Goal: Information Seeking & Learning: Learn about a topic

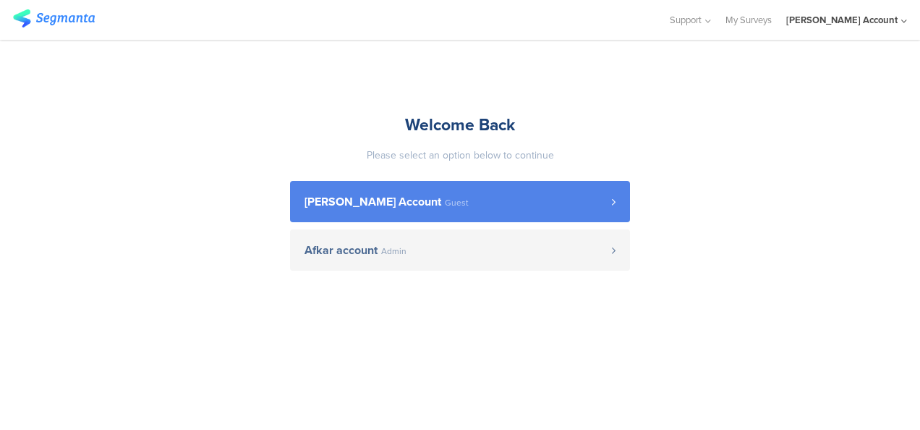
click at [356, 188] on link "[PERSON_NAME] Account Guest" at bounding box center [460, 201] width 340 height 41
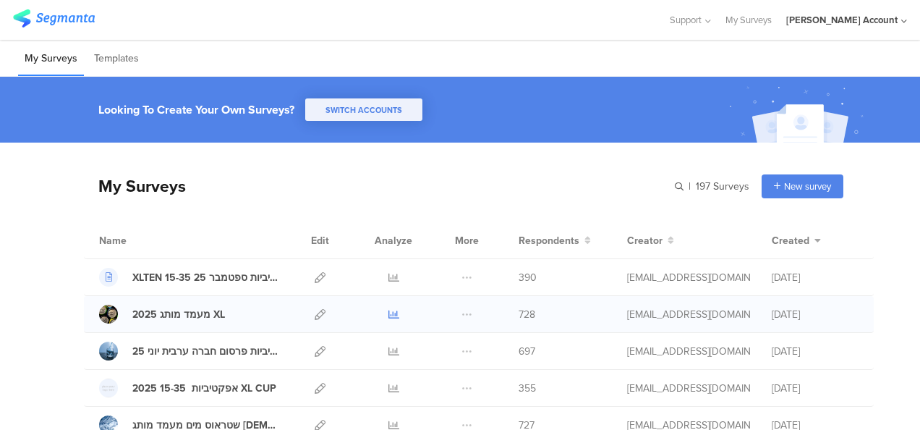
click at [389, 314] on icon at bounding box center [394, 314] width 11 height 11
click at [285, 38] on div "Support Help Center Live Chat My Surveys odelya kalderon Account ACCOUNTS odely…" at bounding box center [460, 20] width 894 height 40
click at [224, 13] on div at bounding box center [334, 20] width 642 height 24
click at [249, 61] on div "My Surveys Templates" at bounding box center [460, 58] width 920 height 37
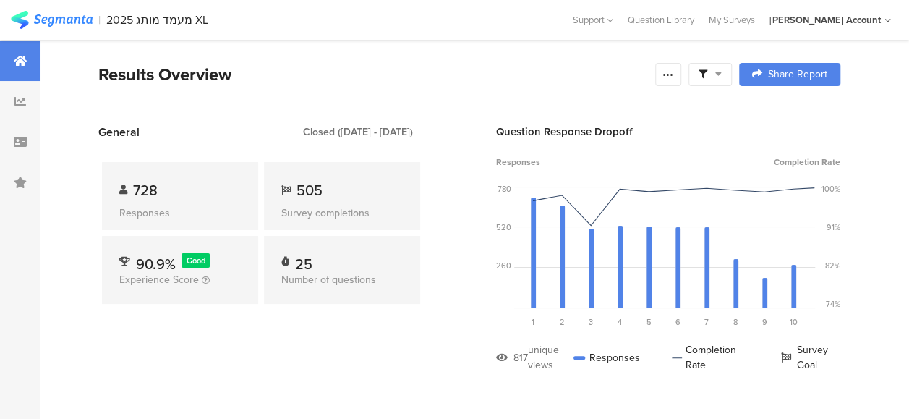
click at [722, 72] on span at bounding box center [710, 74] width 23 height 13
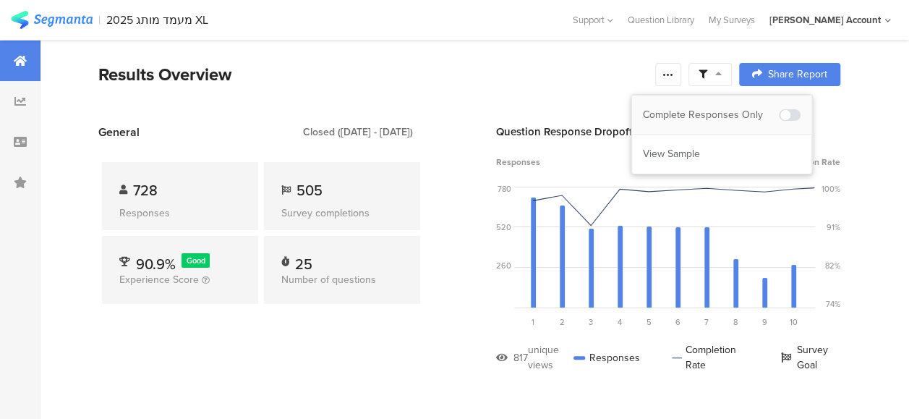
click at [737, 114] on div "Complete Responses Only" at bounding box center [711, 115] width 136 height 14
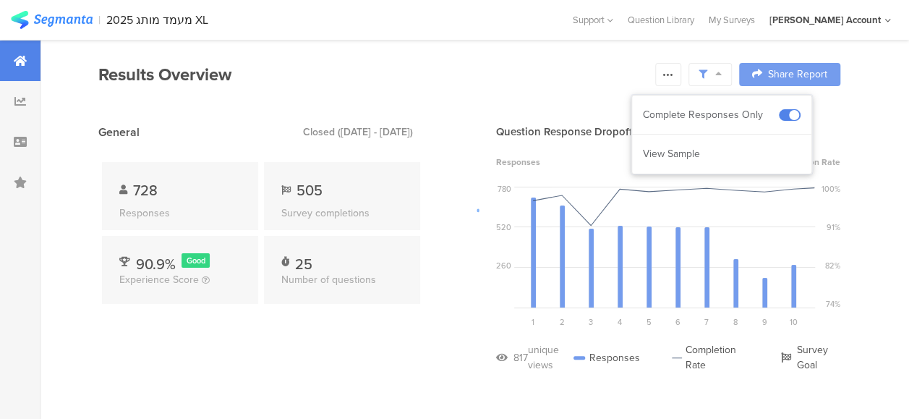
click at [388, 356] on div at bounding box center [454, 209] width 909 height 419
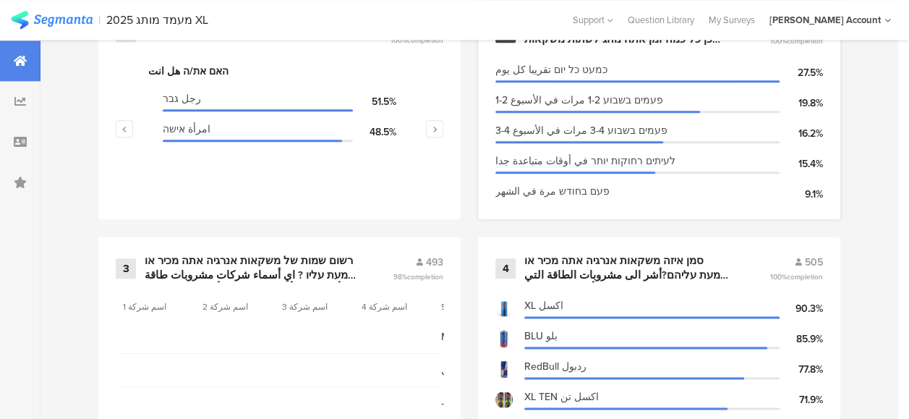
scroll to position [579, 0]
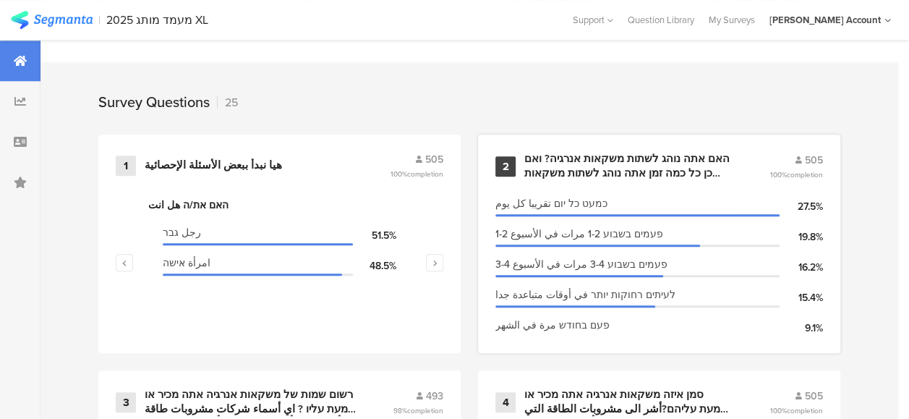
click at [569, 174] on div "האם אתה נוהג לשתות משקאות אנרגיה? ואם כן כל כמה זמן אתה נוהג לשתות משקאות אנרגי…" at bounding box center [630, 166] width 211 height 28
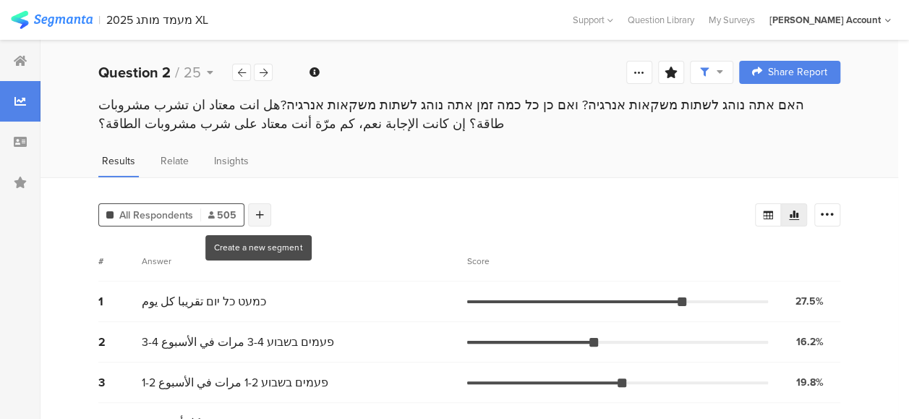
click at [256, 215] on icon at bounding box center [260, 215] width 8 height 10
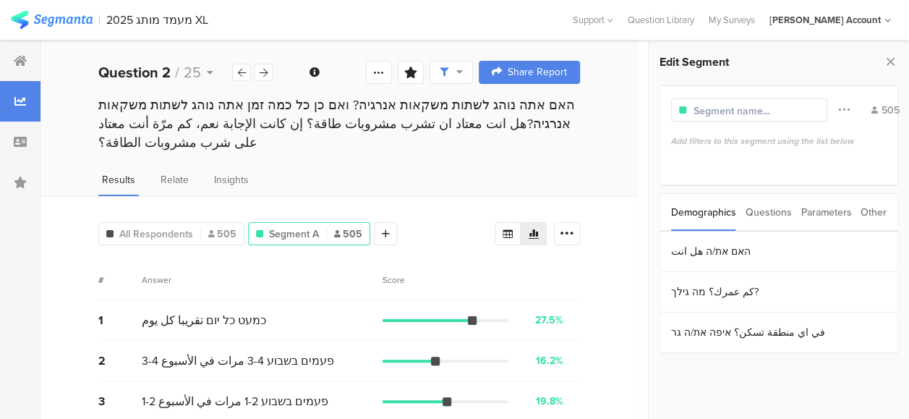
click at [823, 213] on div "Parameters" at bounding box center [826, 212] width 51 height 37
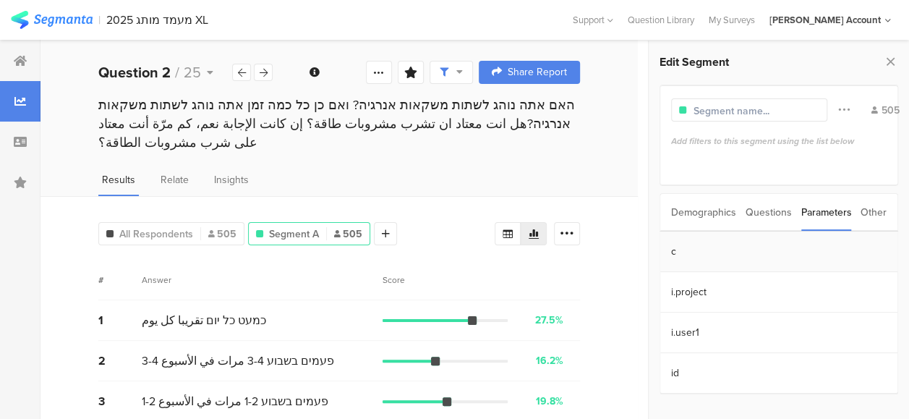
click at [674, 255] on section "c" at bounding box center [779, 252] width 237 height 41
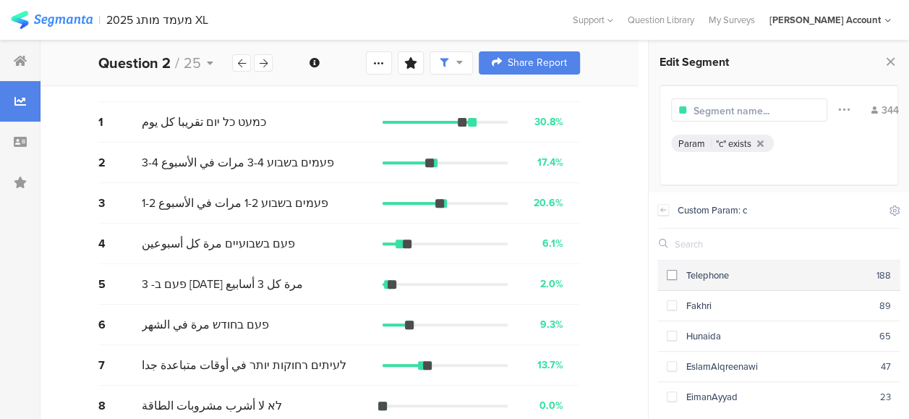
click at [669, 273] on span at bounding box center [672, 275] width 10 height 10
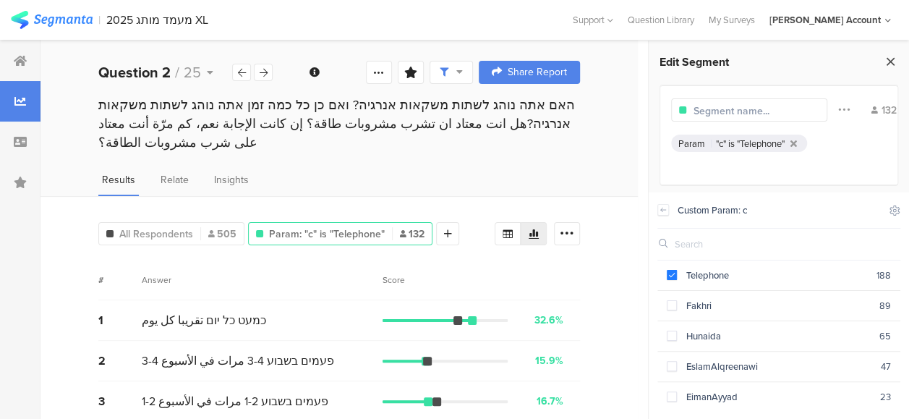
click at [893, 61] on icon at bounding box center [890, 61] width 15 height 20
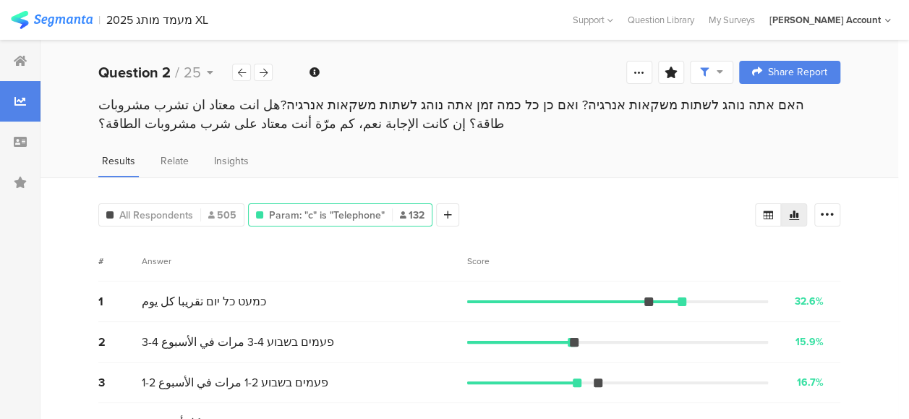
click at [635, 154] on div "Results Relate Insights" at bounding box center [470, 165] width 858 height 24
